Goal: Task Accomplishment & Management: Manage account settings

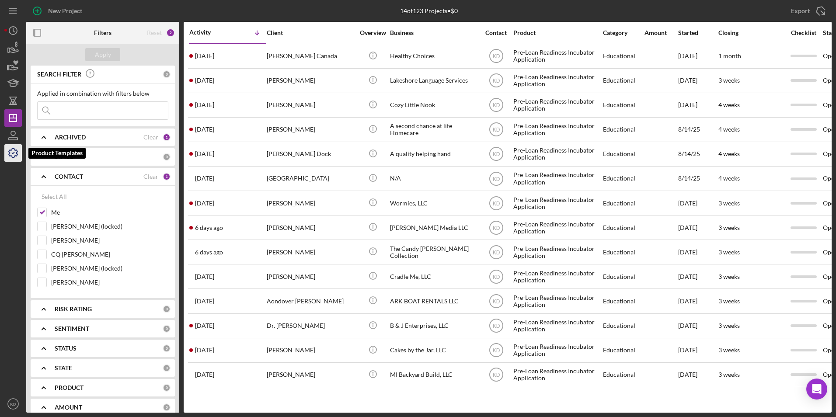
click at [16, 148] on icon "button" at bounding box center [13, 153] width 22 height 22
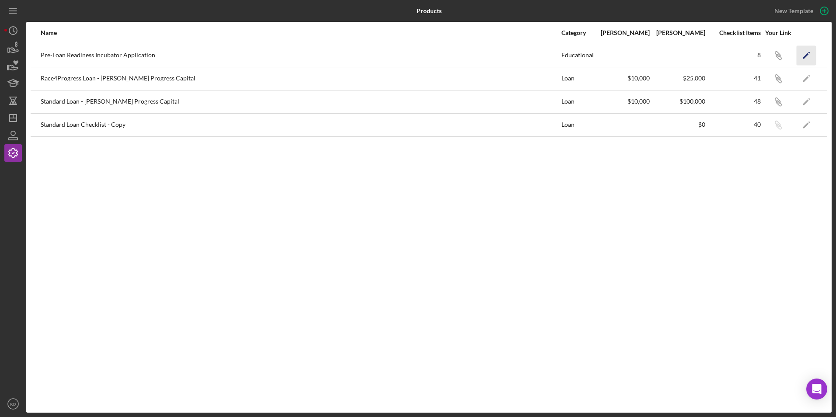
click at [806, 56] on polygon "button" at bounding box center [806, 56] width 6 height 6
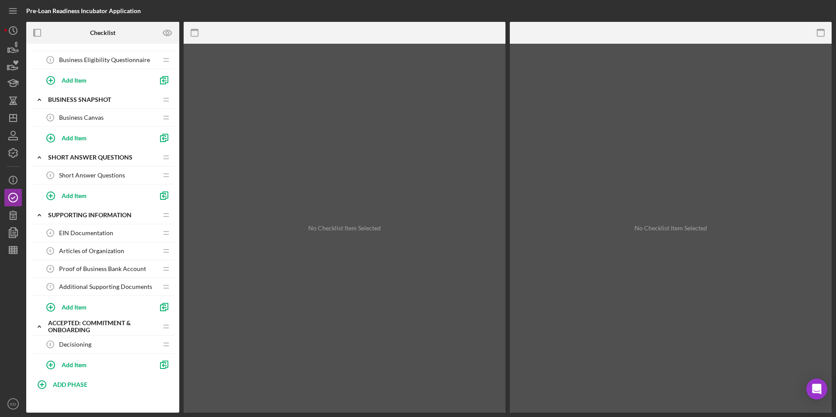
scroll to position [21, 0]
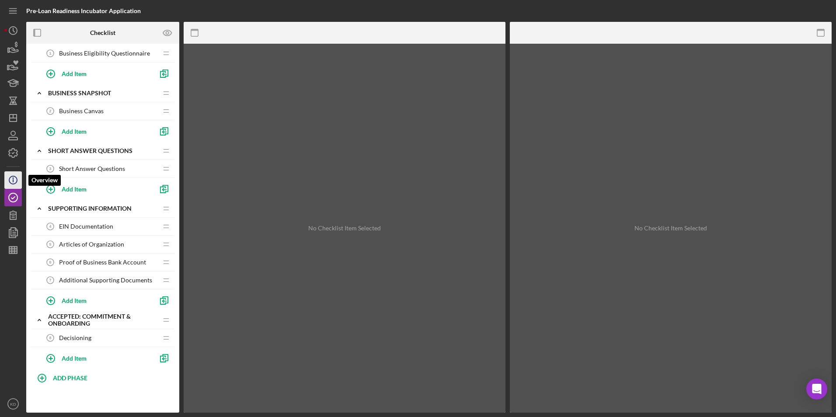
click at [11, 182] on icon "Icon/Info" at bounding box center [13, 180] width 22 height 22
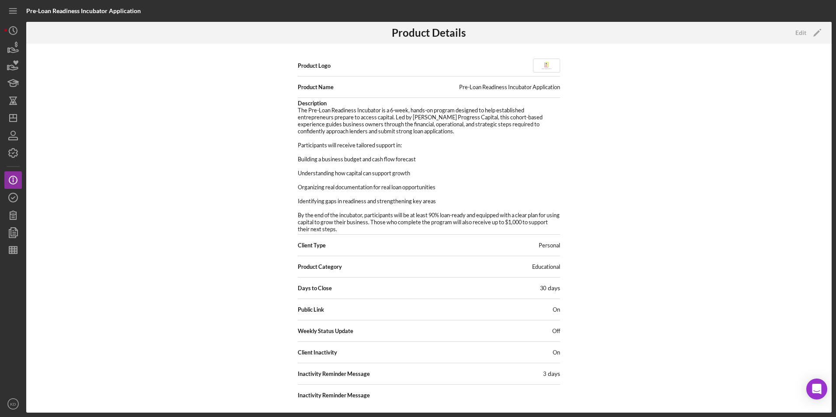
click at [548, 314] on div "Public Link On" at bounding box center [429, 309] width 262 height 17
click at [817, 28] on icon "Icon/Edit" at bounding box center [817, 33] width 22 height 22
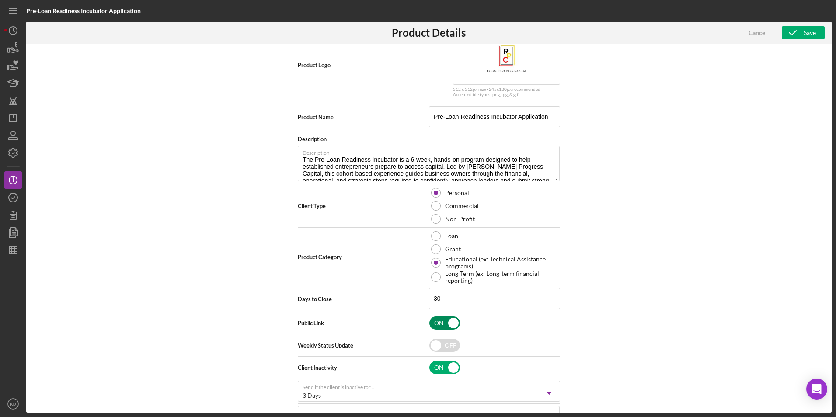
scroll to position [71, 0]
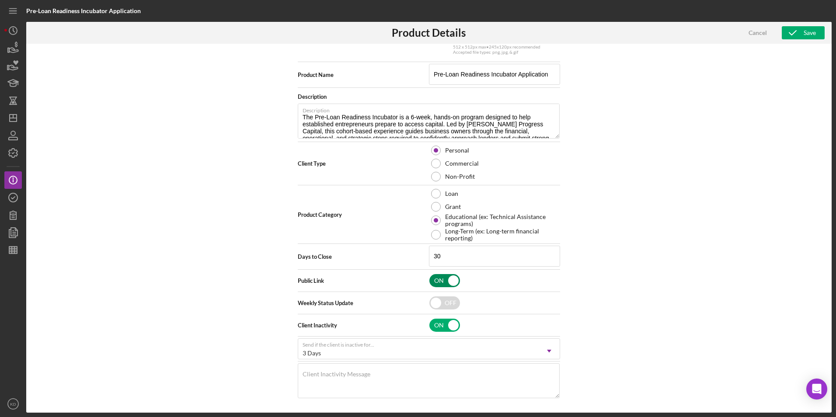
click at [437, 285] on input "checkbox" at bounding box center [444, 280] width 31 height 13
checkbox input "false"
click at [797, 33] on icon "button" at bounding box center [793, 33] width 22 height 22
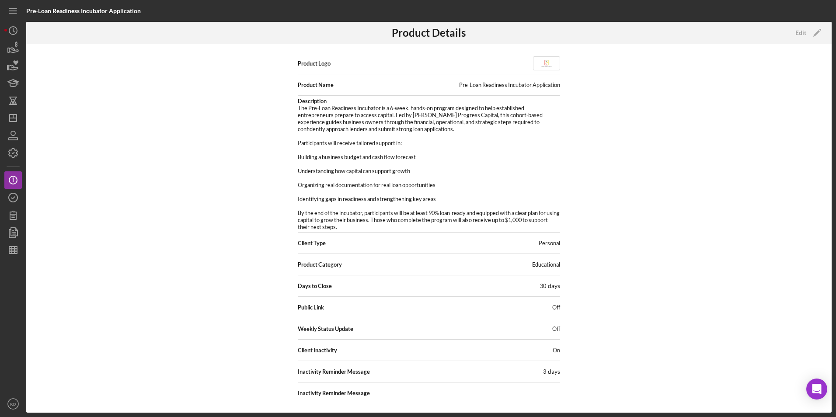
scroll to position [0, 0]
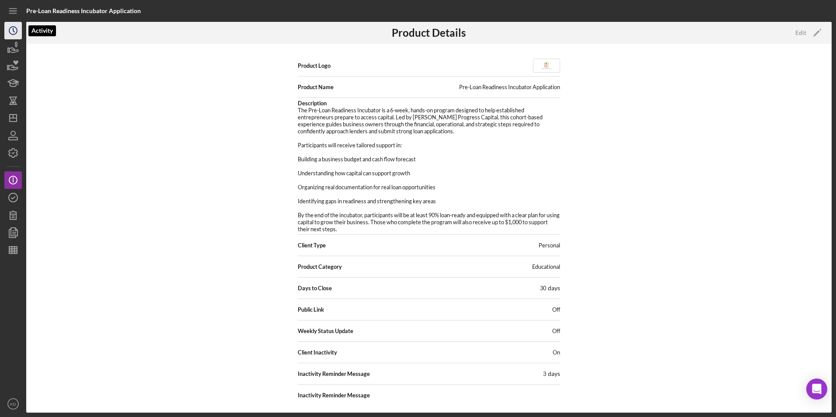
click at [10, 31] on icon "Icon/History" at bounding box center [13, 31] width 22 height 22
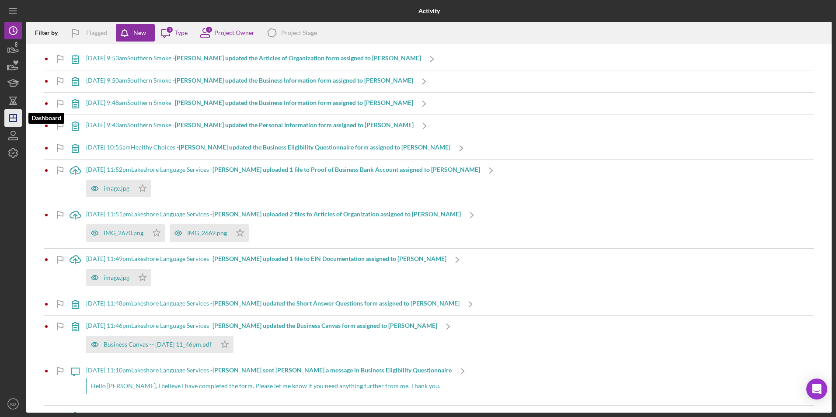
click at [10, 123] on icon "Icon/Dashboard" at bounding box center [13, 118] width 22 height 22
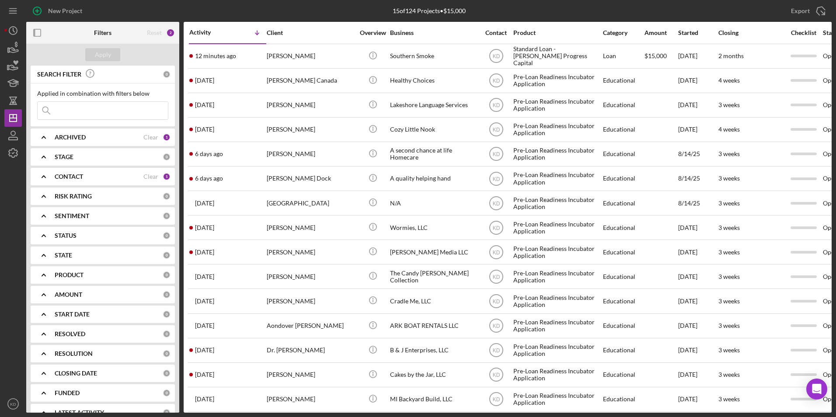
click at [42, 181] on icon "Icon/Expander" at bounding box center [44, 177] width 22 height 22
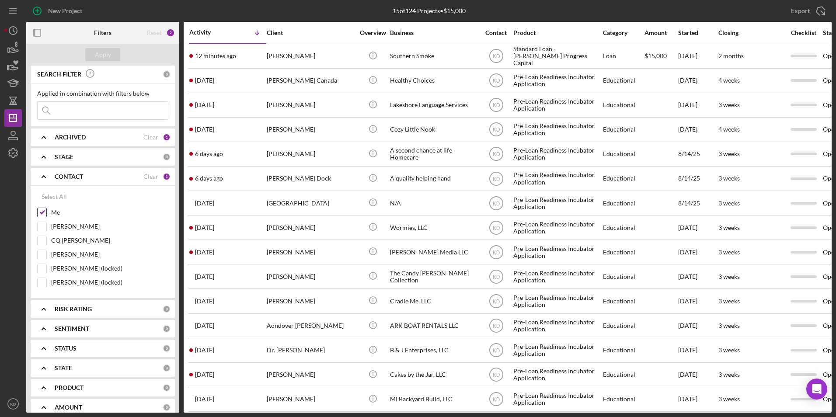
click at [42, 216] on input "Me" at bounding box center [42, 212] width 9 height 9
checkbox input "false"
click at [41, 226] on input "[PERSON_NAME]" at bounding box center [42, 226] width 9 height 9
checkbox input "true"
click at [94, 58] on button "Apply" at bounding box center [102, 54] width 35 height 13
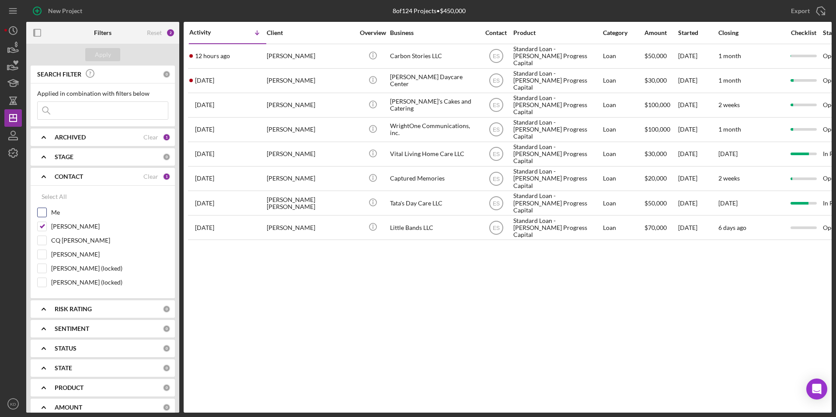
click at [45, 214] on input "Me" at bounding box center [42, 212] width 9 height 9
checkbox input "true"
click at [104, 56] on div "Apply" at bounding box center [103, 54] width 16 height 13
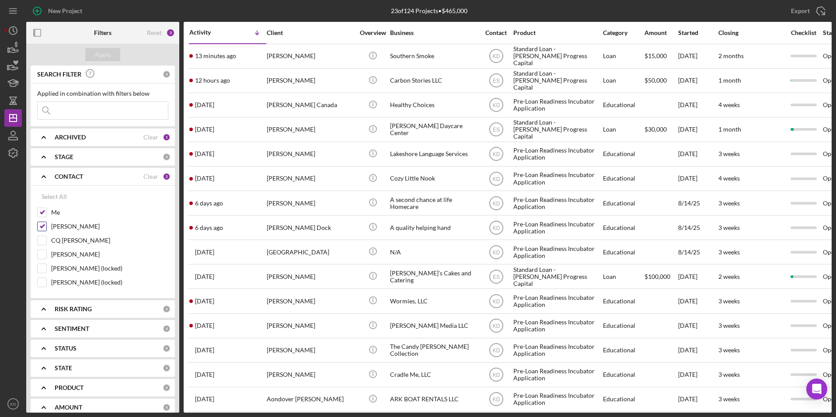
click at [49, 227] on div "[PERSON_NAME]" at bounding box center [102, 229] width 131 height 14
click at [39, 227] on input "[PERSON_NAME]" at bounding box center [42, 226] width 9 height 9
checkbox input "false"
click at [115, 55] on button "Apply" at bounding box center [102, 54] width 35 height 13
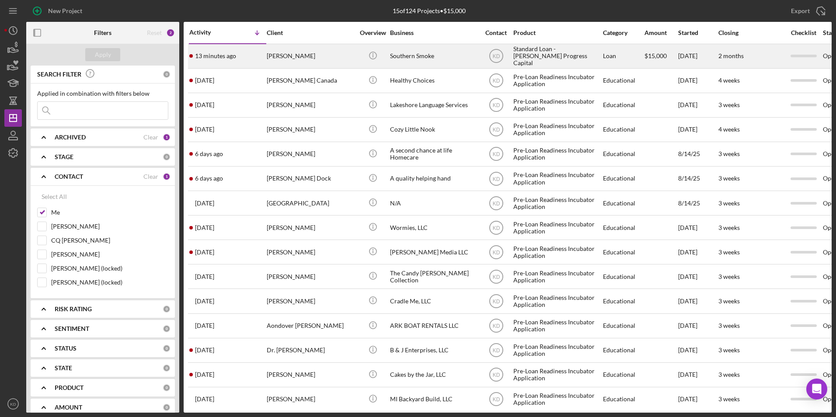
click at [335, 61] on div "[PERSON_NAME]" at bounding box center [310, 56] width 87 height 23
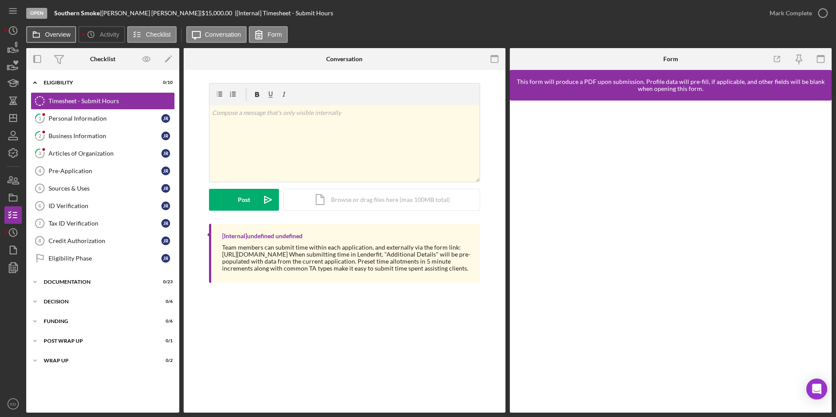
click at [59, 35] on label "Overview" at bounding box center [57, 34] width 25 height 7
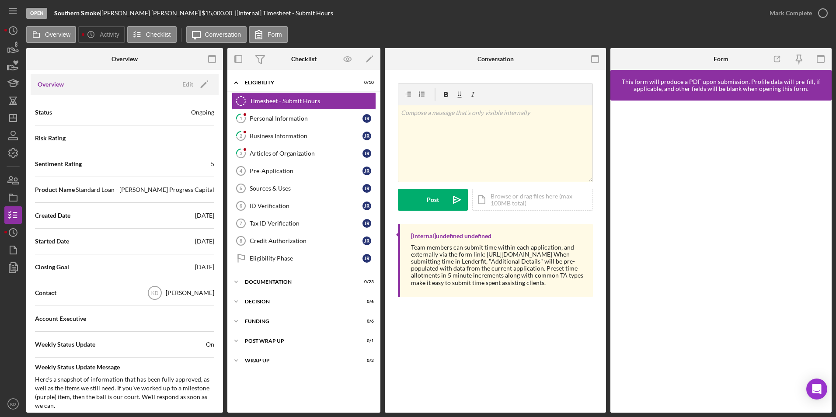
scroll to position [131, 0]
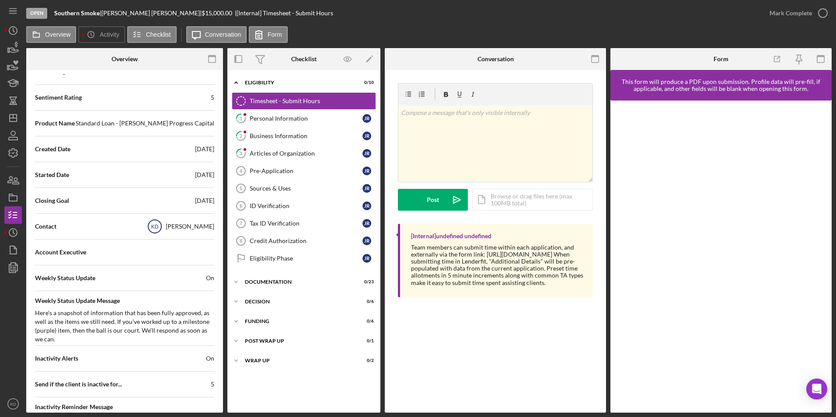
click at [159, 228] on text "KD" at bounding box center [154, 227] width 7 height 6
click at [202, 228] on div "[PERSON_NAME]" at bounding box center [190, 226] width 49 height 9
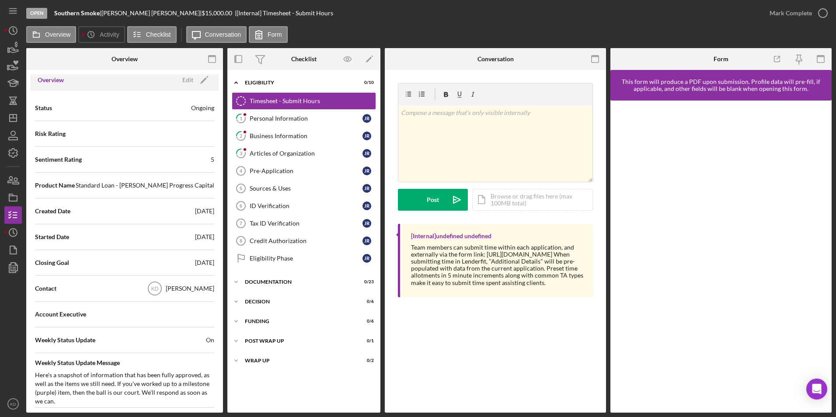
scroll to position [0, 0]
